Goal: Information Seeking & Learning: Learn about a topic

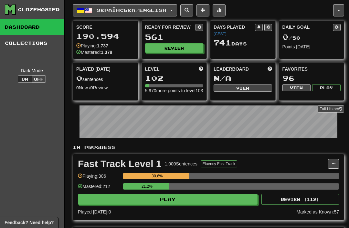
click at [187, 47] on button "Review" at bounding box center [174, 48] width 58 height 10
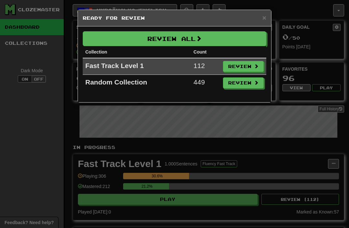
click at [217, 32] on button "Review All" at bounding box center [174, 38] width 183 height 15
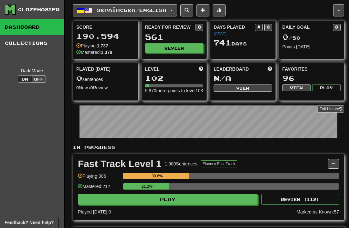
select select "**"
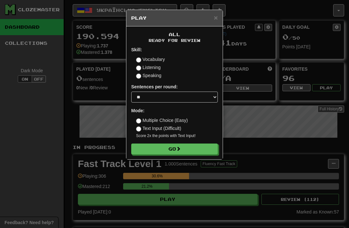
click at [197, 152] on button "Go" at bounding box center [174, 149] width 87 height 11
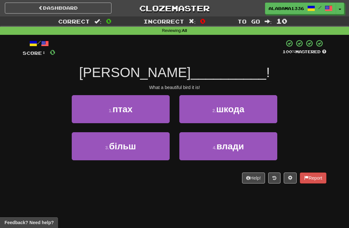
click at [158, 105] on button "1 . птах" at bounding box center [121, 109] width 98 height 28
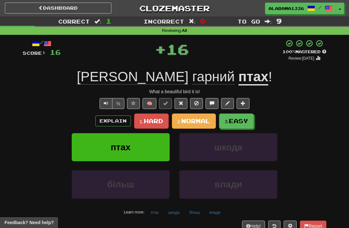
click at [243, 122] on span "Easy" at bounding box center [238, 121] width 19 height 7
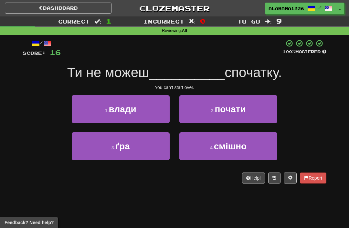
click at [219, 114] on button "2 . почати" at bounding box center [228, 109] width 98 height 28
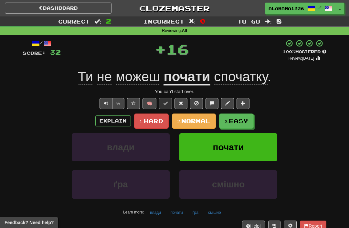
click at [235, 125] on button "3. Easy" at bounding box center [236, 121] width 35 height 15
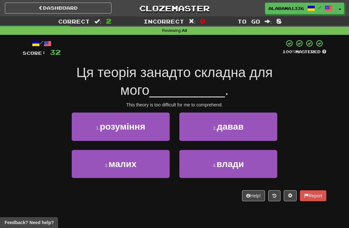
click at [147, 126] on button "1 . розуміння" at bounding box center [121, 127] width 98 height 28
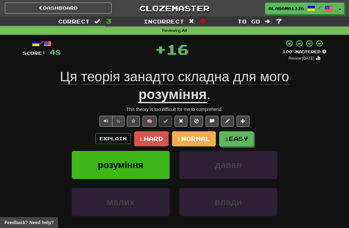
click at [239, 138] on span "Easy" at bounding box center [238, 138] width 19 height 7
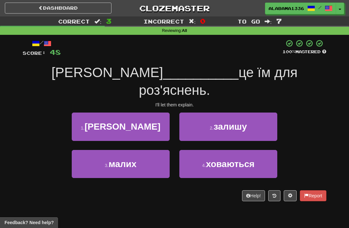
click at [217, 122] on span "залишу" at bounding box center [229, 127] width 33 height 10
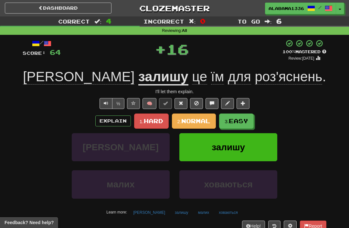
click at [236, 123] on span "Easy" at bounding box center [238, 121] width 19 height 7
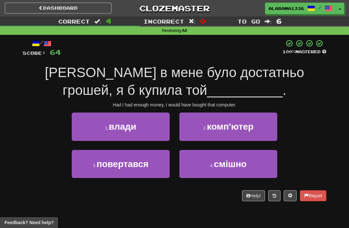
click at [224, 126] on span "комп'ютер" at bounding box center [230, 127] width 46 height 10
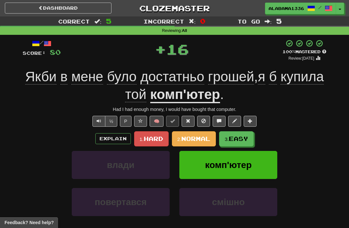
click at [240, 133] on button "3. Easy" at bounding box center [236, 138] width 35 height 15
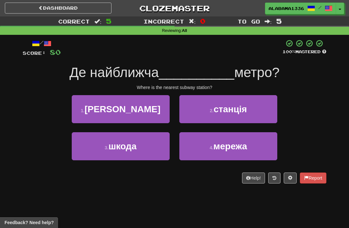
click at [158, 148] on button "3 . шкода" at bounding box center [121, 146] width 98 height 28
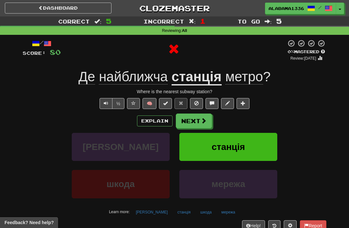
click at [202, 120] on span at bounding box center [204, 121] width 6 height 6
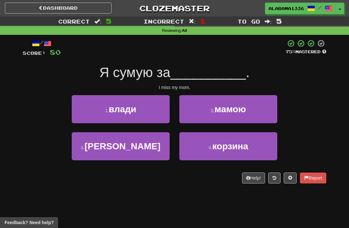
click at [254, 115] on button "2 . мамою" at bounding box center [228, 109] width 98 height 28
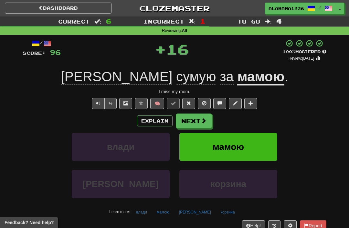
click at [199, 127] on button "Next" at bounding box center [194, 121] width 36 height 15
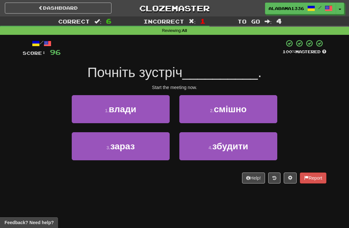
click at [160, 143] on button "3 . зараз" at bounding box center [121, 146] width 98 height 28
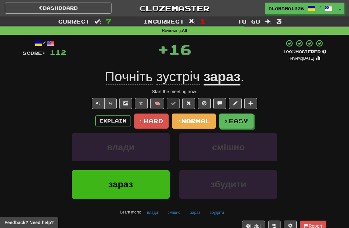
click at [238, 122] on span "Easy" at bounding box center [238, 121] width 19 height 7
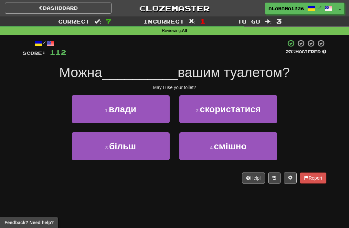
click at [153, 149] on button "3 . більш" at bounding box center [121, 146] width 98 height 28
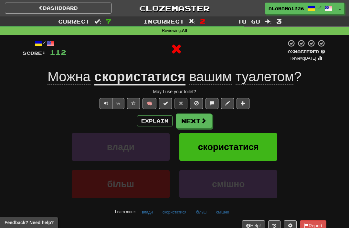
click at [202, 124] on button "Next" at bounding box center [194, 121] width 36 height 15
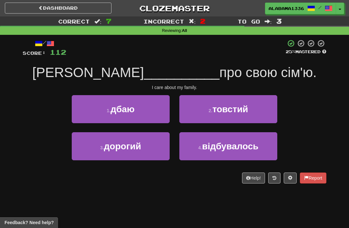
click at [158, 149] on button "3 . дорогий" at bounding box center [121, 146] width 98 height 28
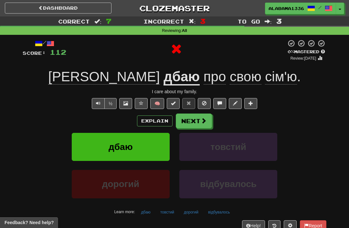
click at [211, 122] on button "Next" at bounding box center [194, 121] width 36 height 15
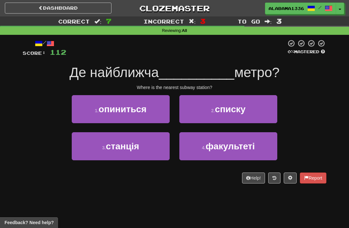
click at [150, 149] on button "3 . станція" at bounding box center [121, 146] width 98 height 28
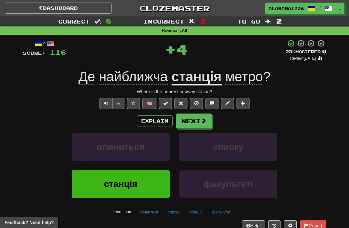
click at [205, 118] on span at bounding box center [204, 121] width 6 height 6
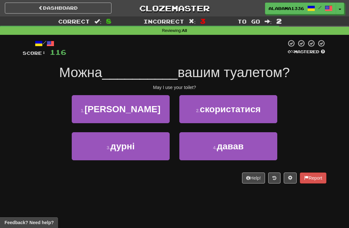
click at [225, 110] on span "скористатися" at bounding box center [230, 109] width 61 height 10
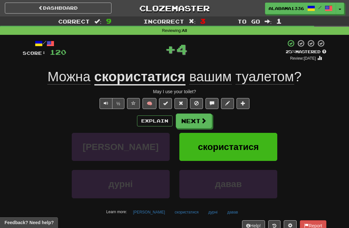
click at [198, 117] on button "Next" at bounding box center [194, 121] width 36 height 15
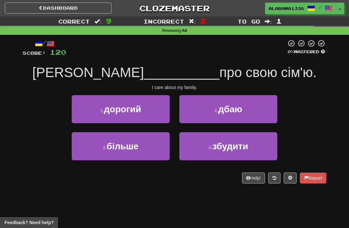
click at [244, 117] on button "2 . дбаю" at bounding box center [228, 109] width 98 height 28
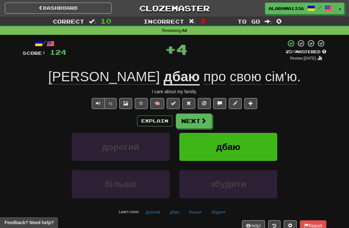
click at [207, 125] on button "Next" at bounding box center [194, 121] width 36 height 15
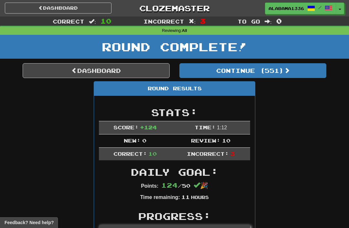
click at [144, 70] on link "Dashboard" at bounding box center [96, 70] width 147 height 15
